Goal: Task Accomplishment & Management: Use online tool/utility

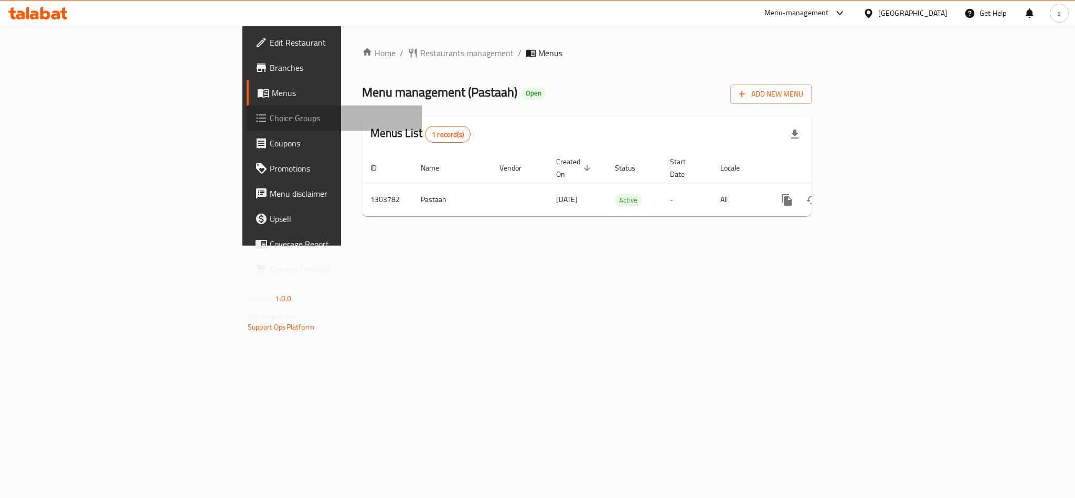
click at [270, 117] on span "Choice Groups" at bounding box center [342, 118] width 144 height 13
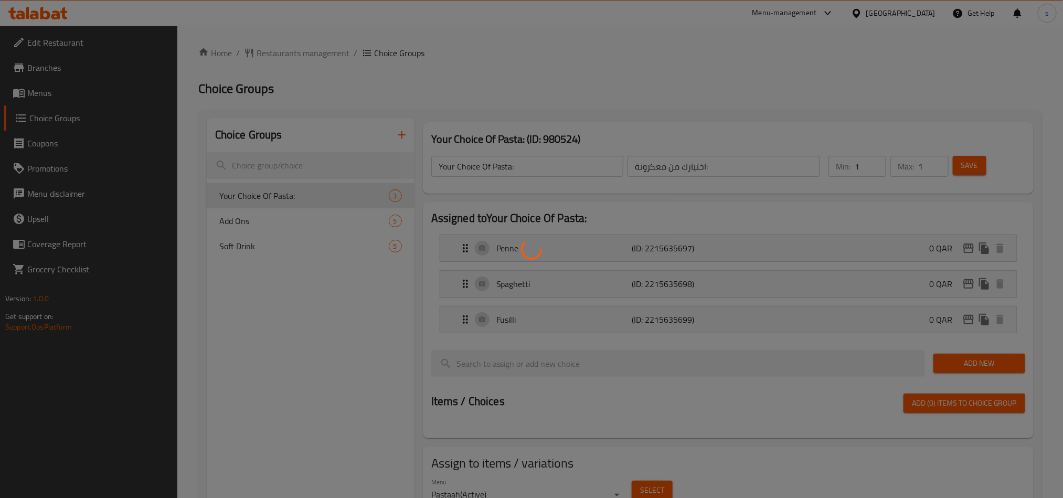
click at [281, 268] on div at bounding box center [531, 249] width 1063 height 498
click at [285, 294] on div at bounding box center [531, 249] width 1063 height 498
click at [291, 318] on div at bounding box center [531, 249] width 1063 height 498
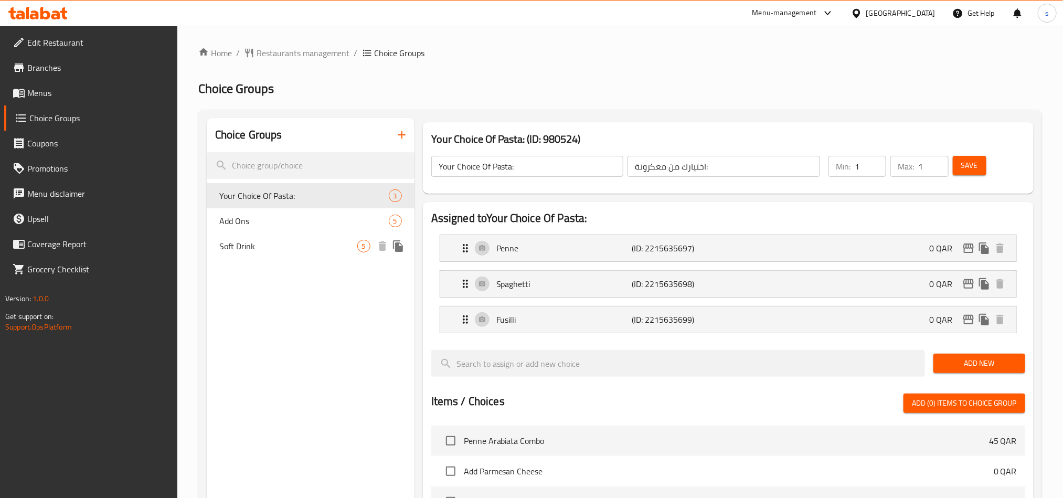
click at [306, 247] on span "Soft Drink" at bounding box center [288, 246] width 138 height 13
type input "Soft Drink"
